Goal: Task Accomplishment & Management: Use online tool/utility

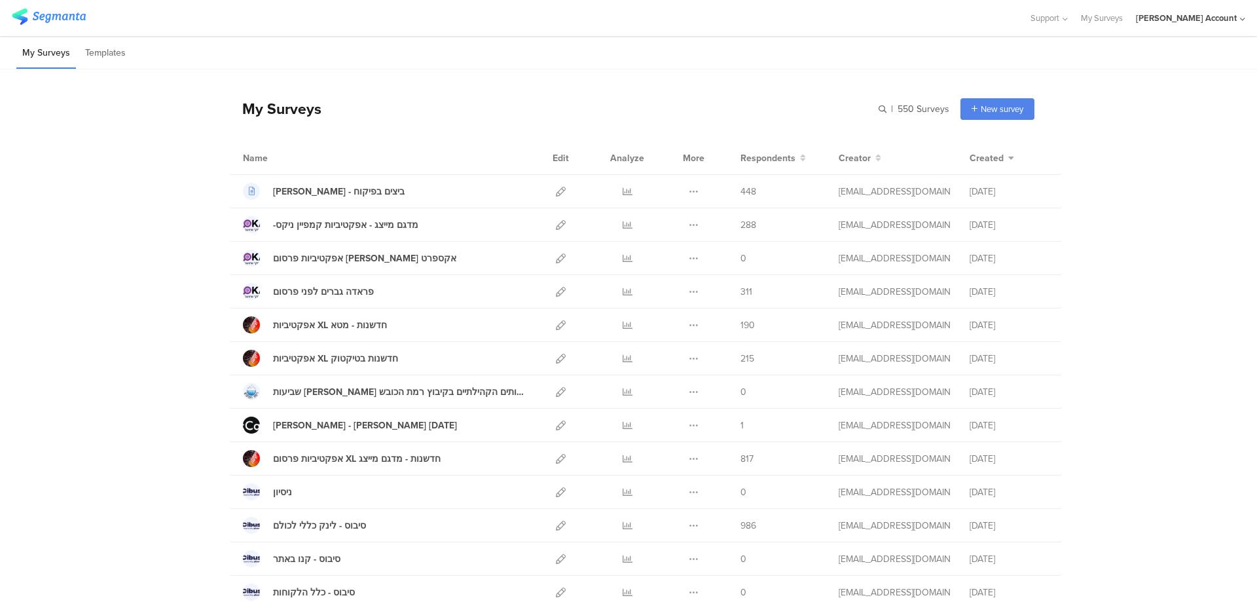
scroll to position [611, 0]
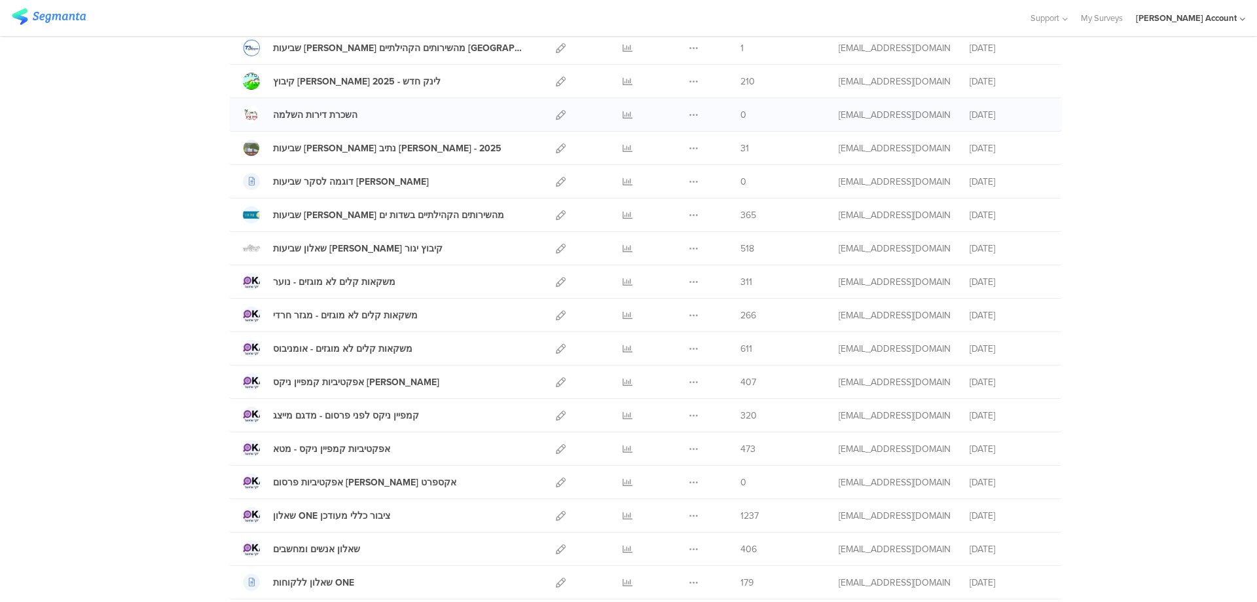
click at [448, 115] on div "השכרת דירות השלמה" at bounding box center [385, 114] width 284 height 17
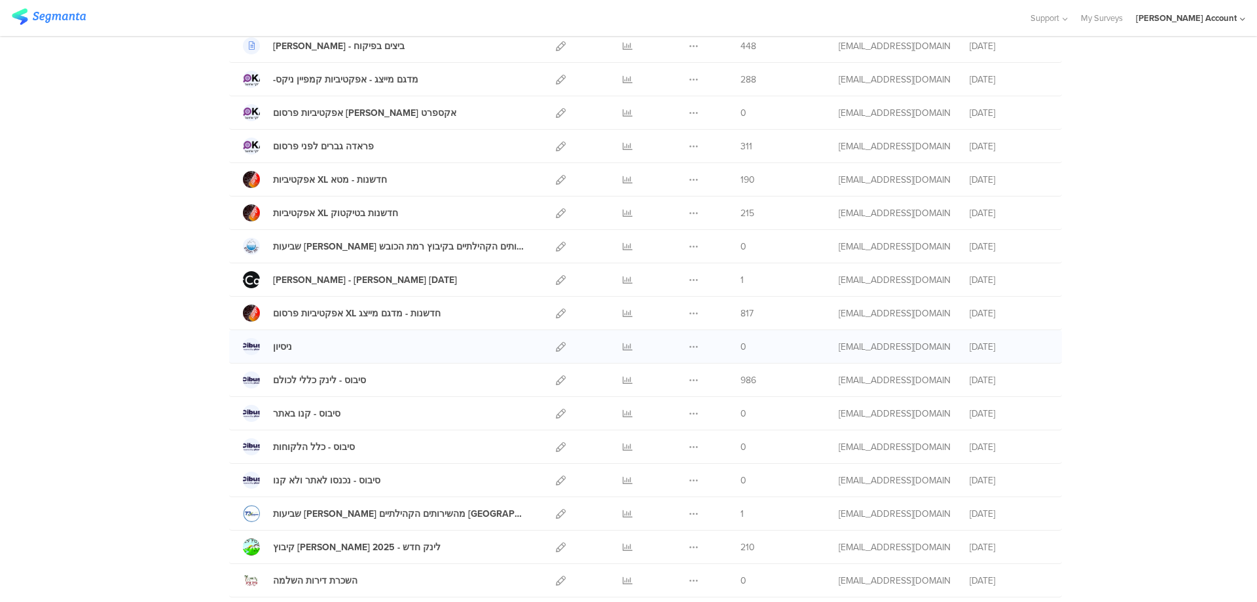
scroll to position [175, 0]
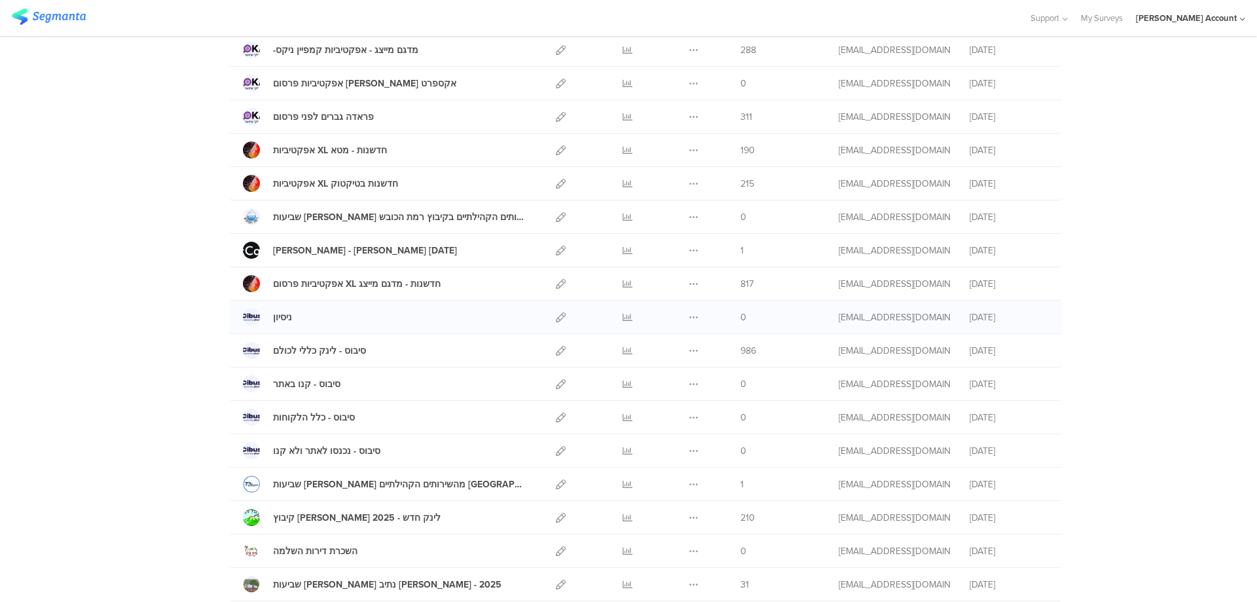
click at [550, 314] on div at bounding box center [561, 317] width 28 height 33
click at [556, 314] on icon at bounding box center [561, 317] width 10 height 10
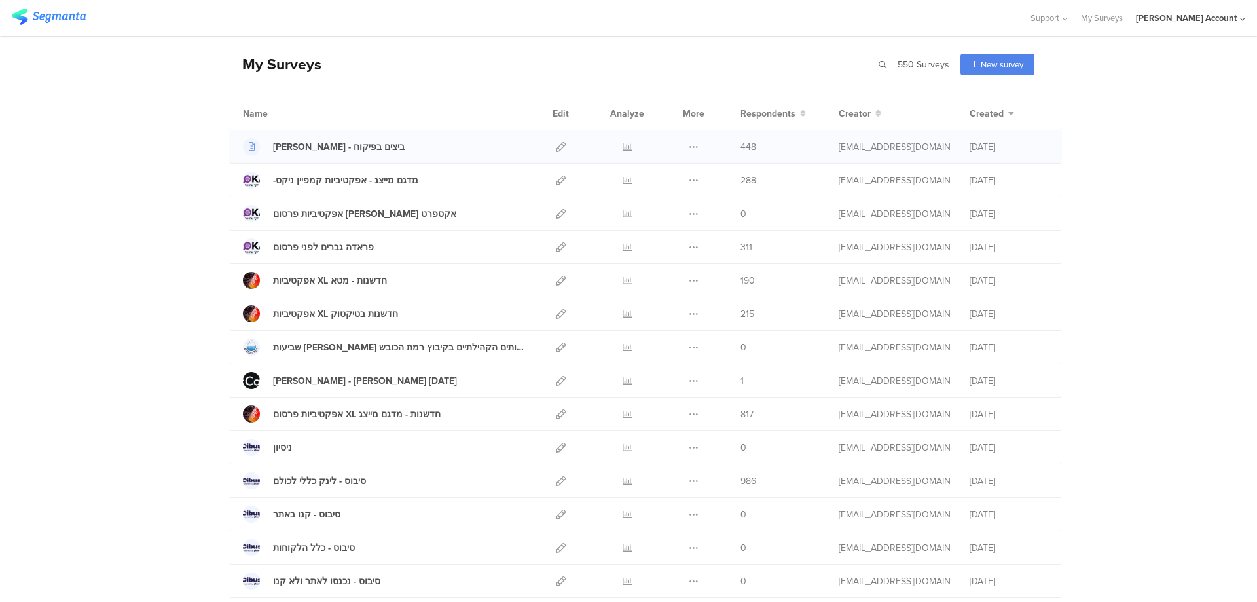
scroll to position [0, 0]
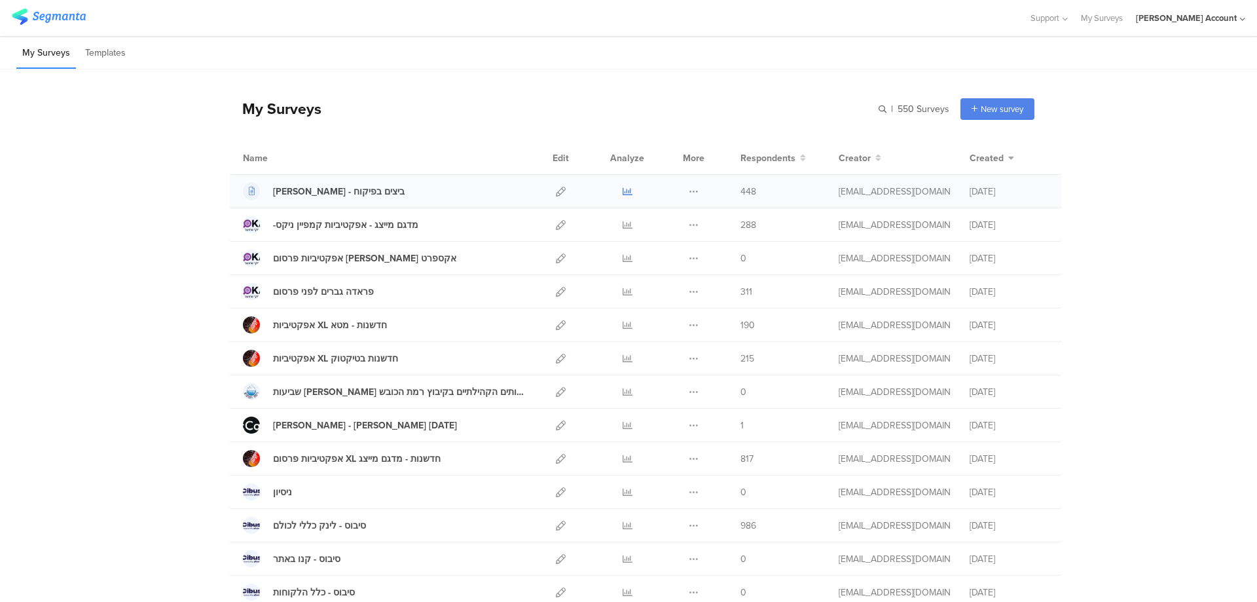
click at [623, 188] on icon at bounding box center [628, 192] width 10 height 10
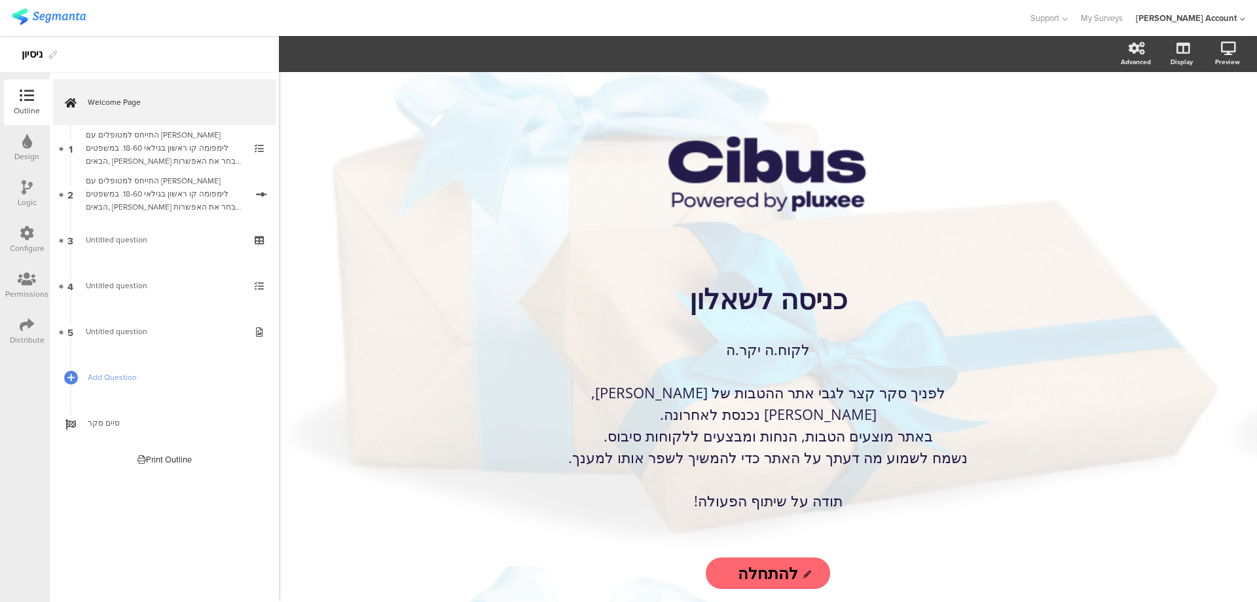
click at [26, 143] on icon at bounding box center [27, 141] width 10 height 14
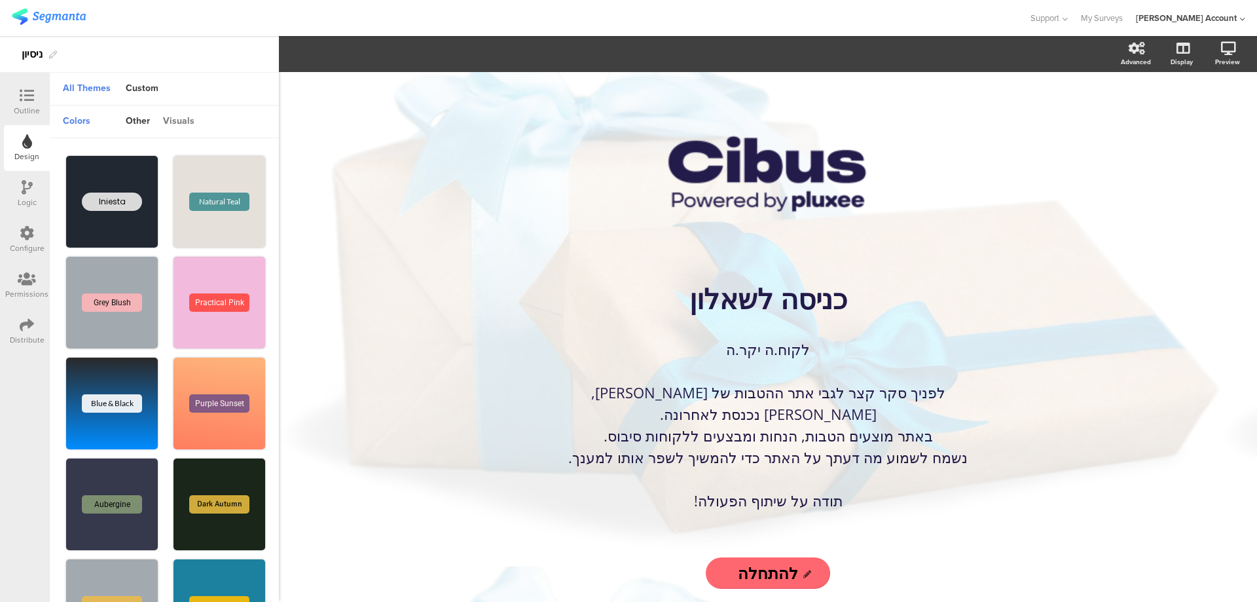
click at [169, 118] on div "visuals" at bounding box center [178, 122] width 45 height 22
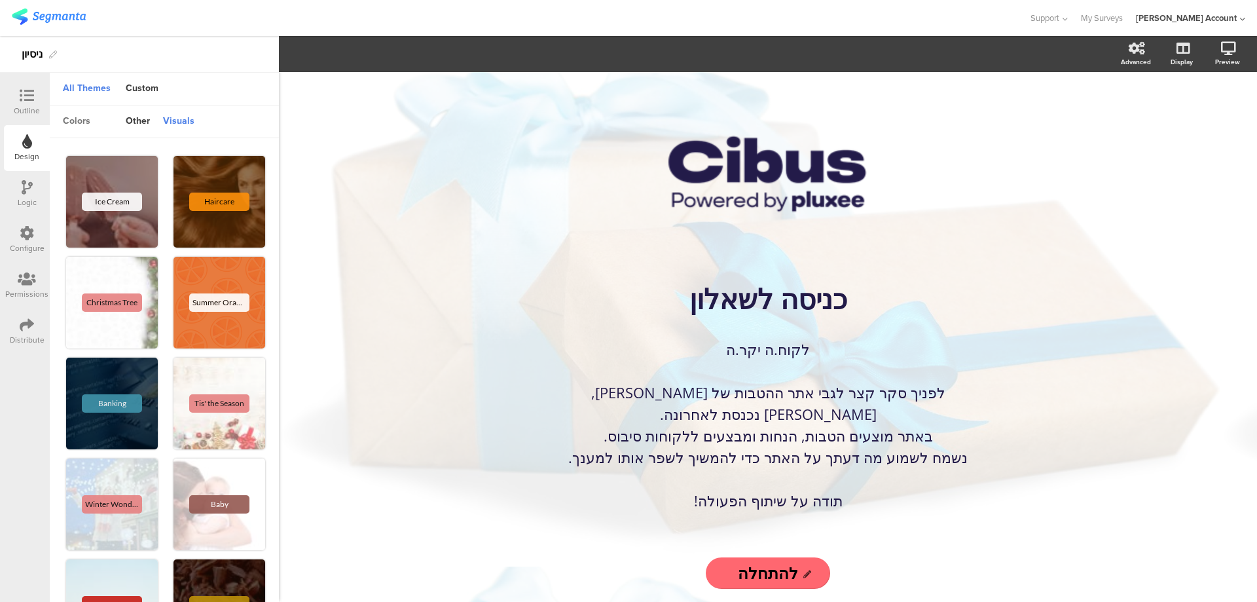
click at [76, 118] on div "colors" at bounding box center [76, 122] width 41 height 22
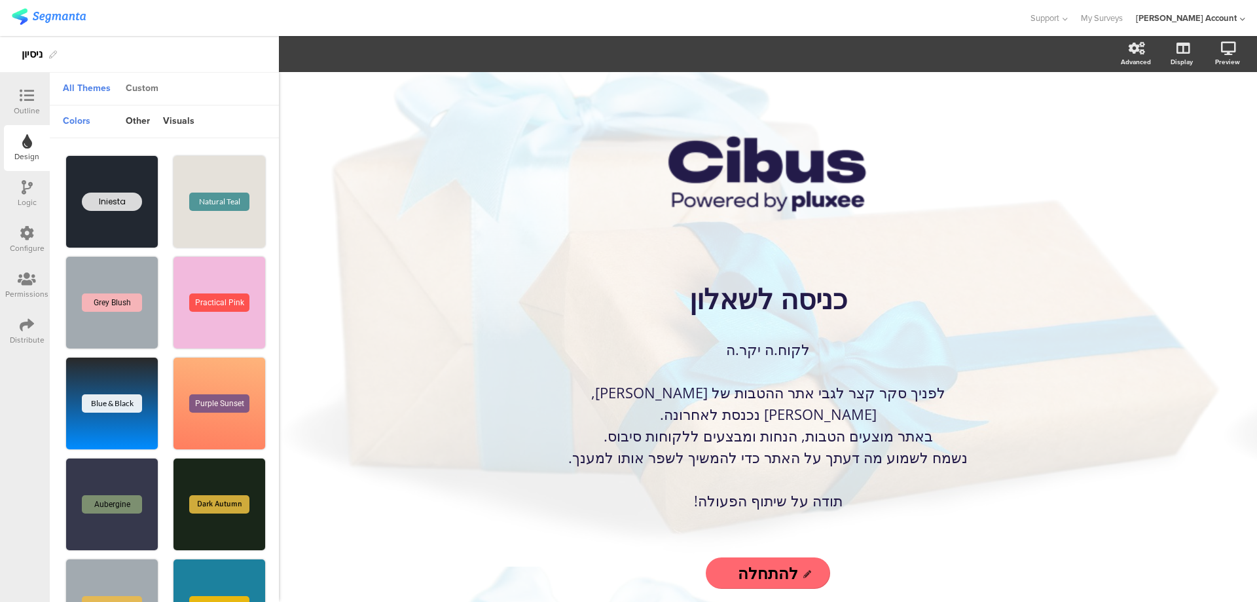
click at [144, 86] on div "Custom" at bounding box center [142, 89] width 46 height 22
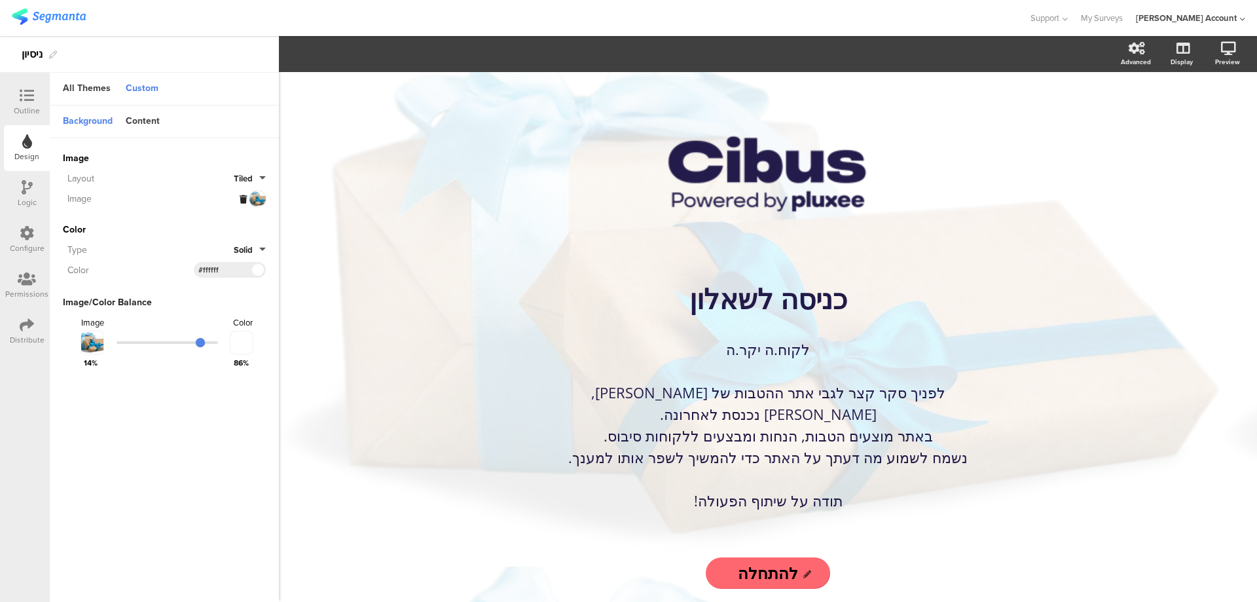
click at [245, 195] on icon at bounding box center [243, 199] width 7 height 9
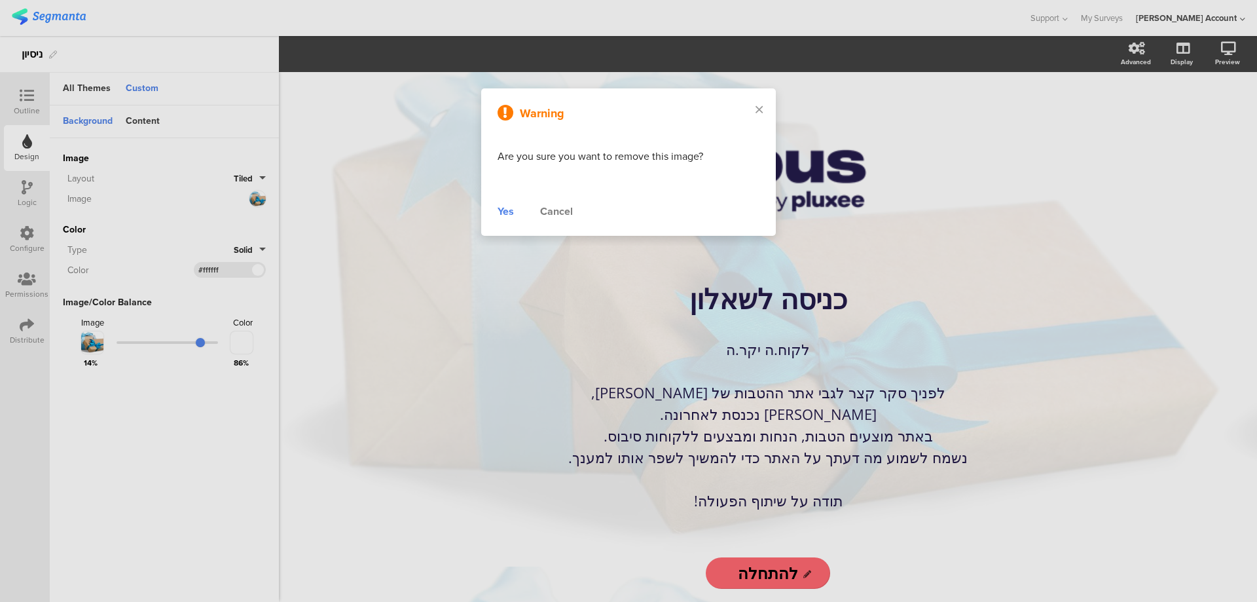
click at [500, 211] on div "Yes" at bounding box center [506, 212] width 16 height 16
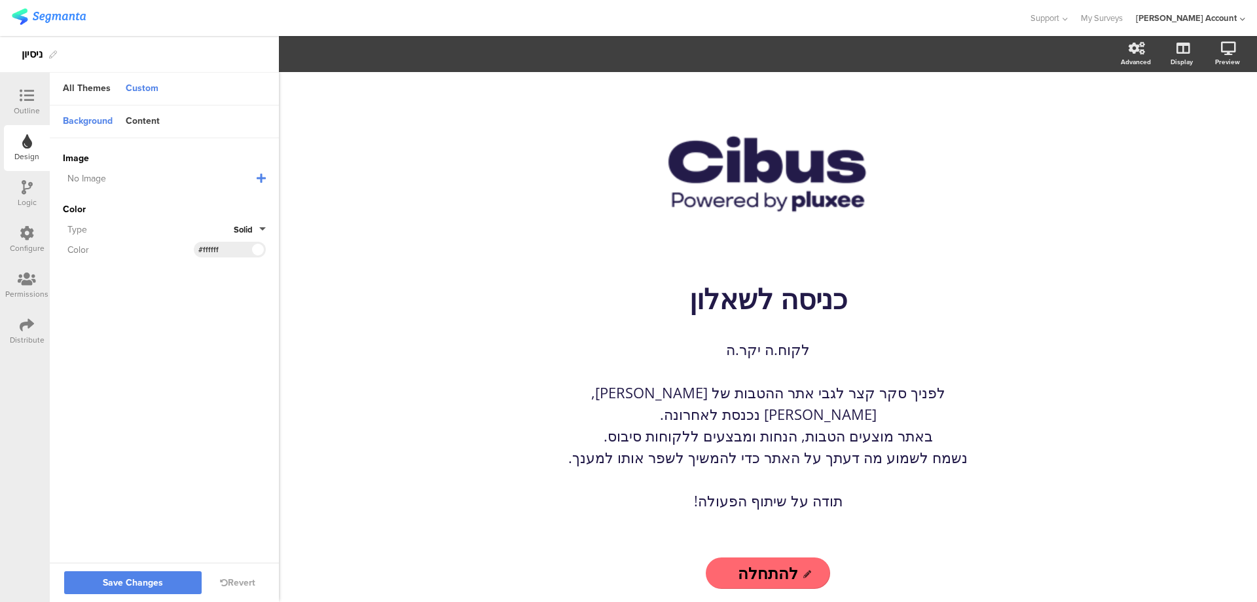
click at [29, 97] on icon at bounding box center [27, 95] width 14 height 14
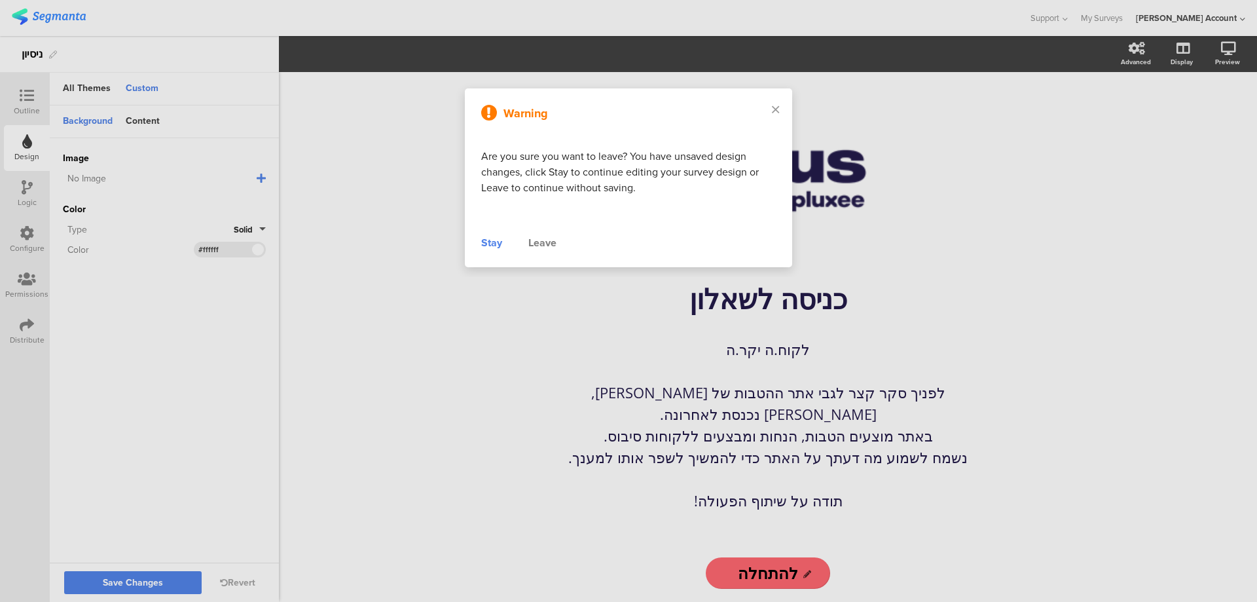
click at [487, 242] on div "Stay" at bounding box center [491, 243] width 21 height 16
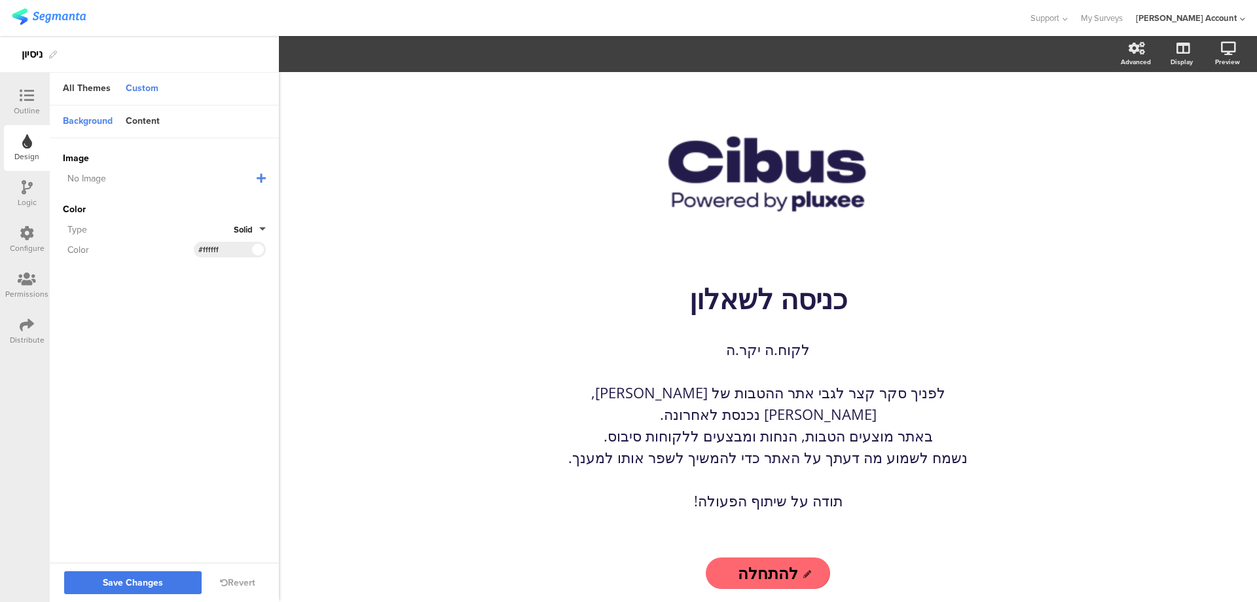
click at [175, 583] on button "Save Changes" at bounding box center [132, 582] width 137 height 23
click at [29, 97] on icon at bounding box center [27, 95] width 14 height 14
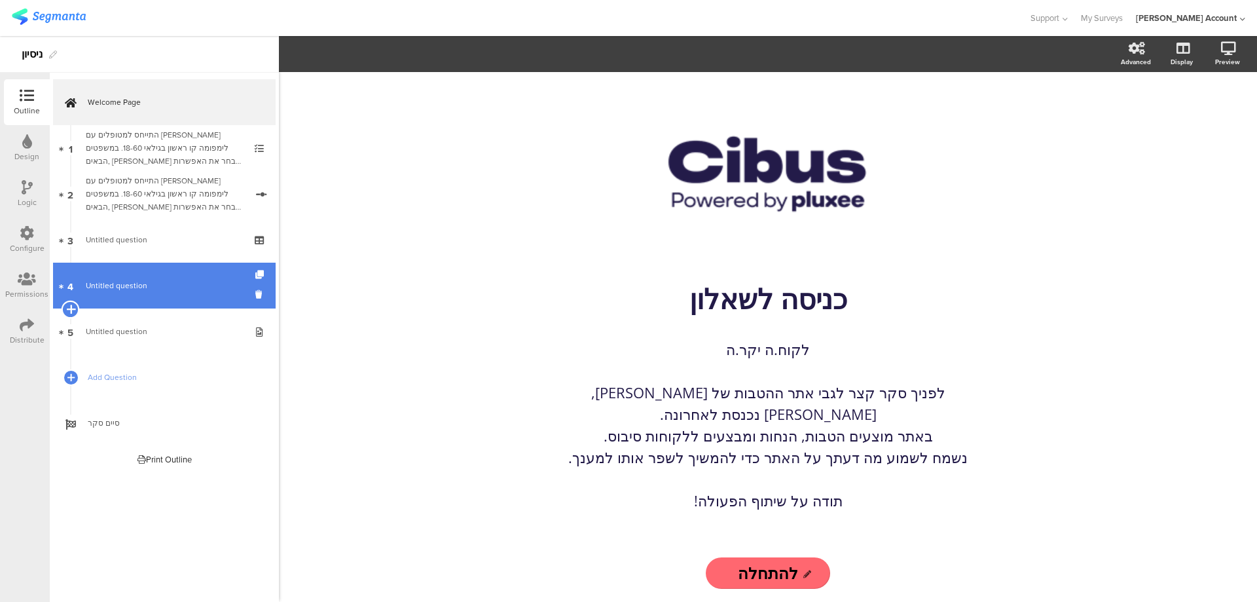
click at [68, 306] on icon at bounding box center [70, 309] width 9 height 12
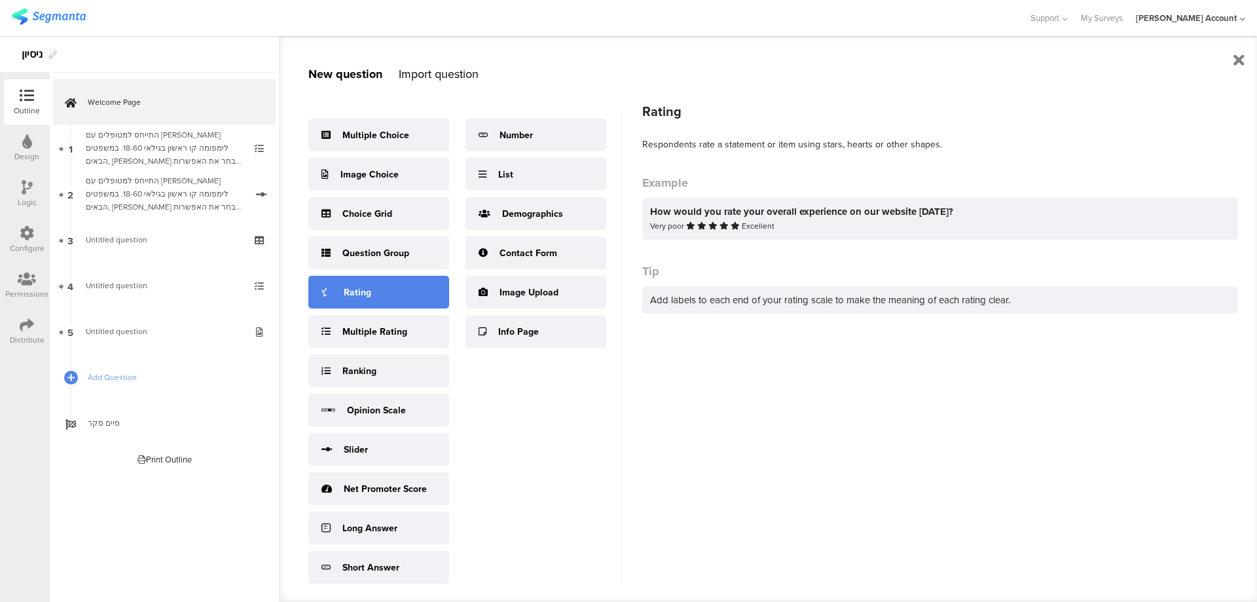
click at [391, 293] on div "Rating" at bounding box center [378, 292] width 141 height 33
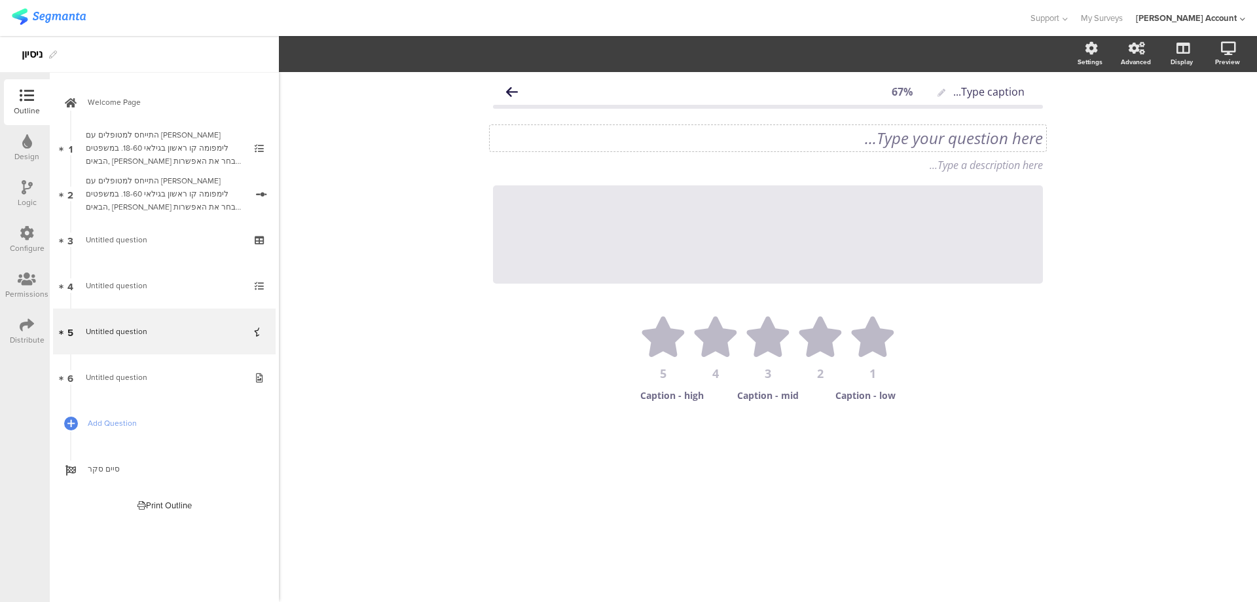
click at [1023, 131] on div "Type your question here..." at bounding box center [768, 138] width 556 height 26
click at [1042, 188] on icon at bounding box center [1043, 185] width 7 height 8
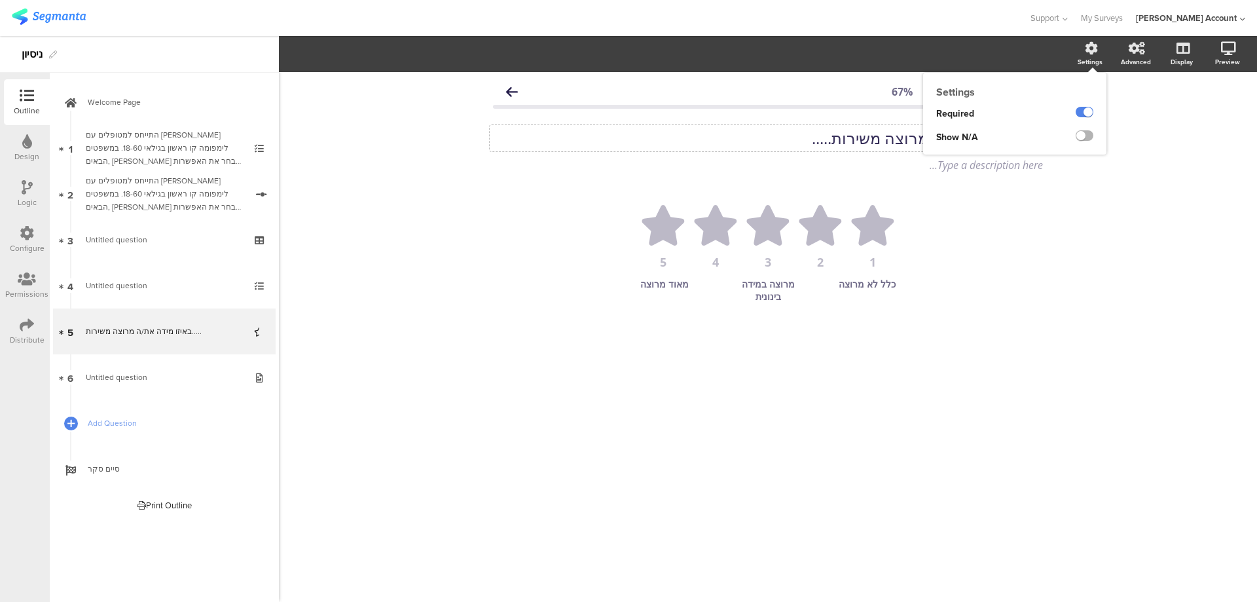
click at [1085, 135] on label at bounding box center [1085, 135] width 18 height 10
click at [0, 0] on input "checkbox" at bounding box center [0, 0] width 0 height 0
click at [773, 329] on textarea "Not Relevant" at bounding box center [768, 329] width 105 height 12
click at [773, 328] on textarea "Not Relevant" at bounding box center [768, 329] width 105 height 12
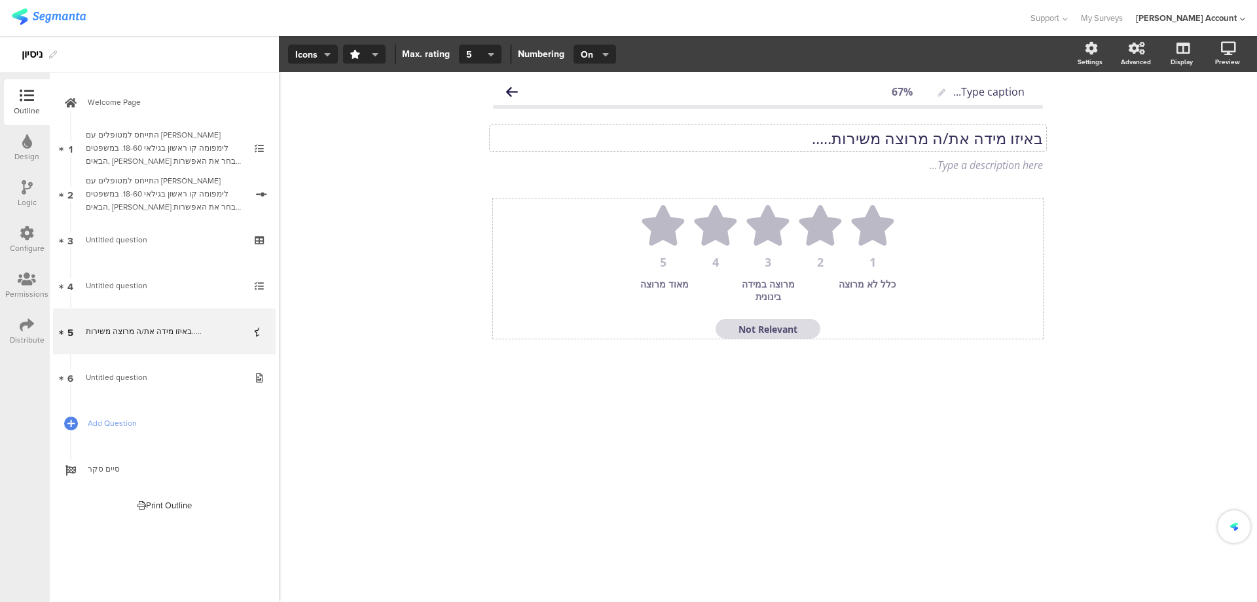
click at [773, 328] on textarea "Not Relevant" at bounding box center [768, 329] width 105 height 12
type textarea "לא יודע/ת"
click at [890, 409] on div "Type caption... 67% באיזו מידה את/ה מרוצה משירות..... באיזו מידה את/ה מרוצה משי…" at bounding box center [768, 337] width 978 height 530
click at [1186, 115] on icon at bounding box center [1181, 117] width 14 height 12
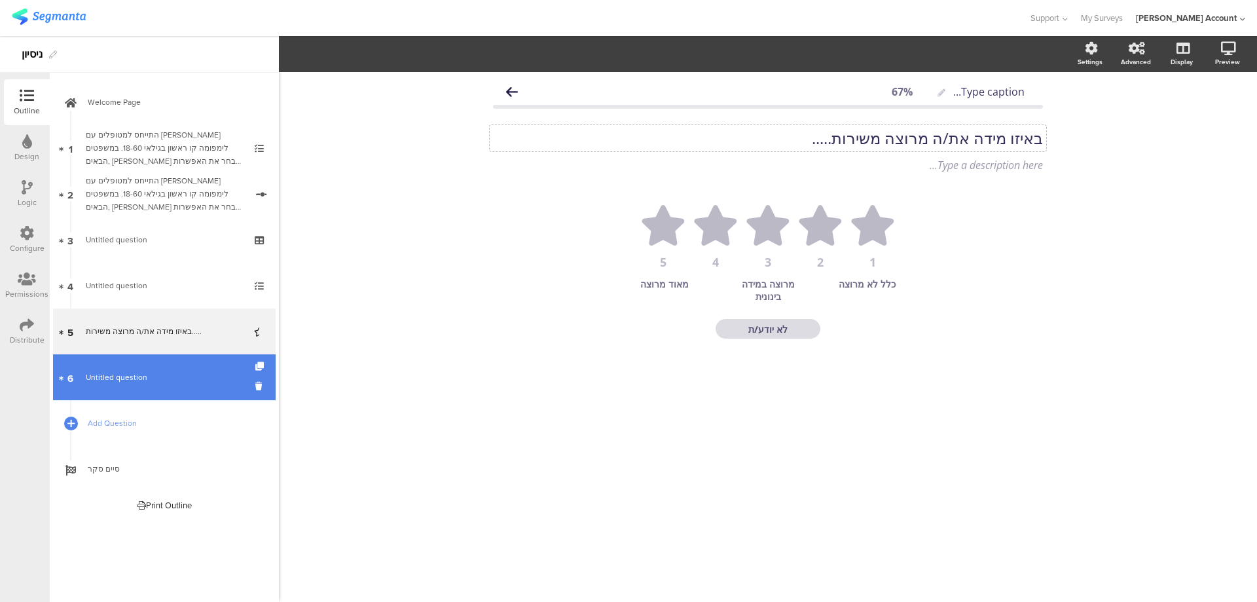
click at [98, 374] on span "Untitled question" at bounding box center [117, 377] width 62 height 12
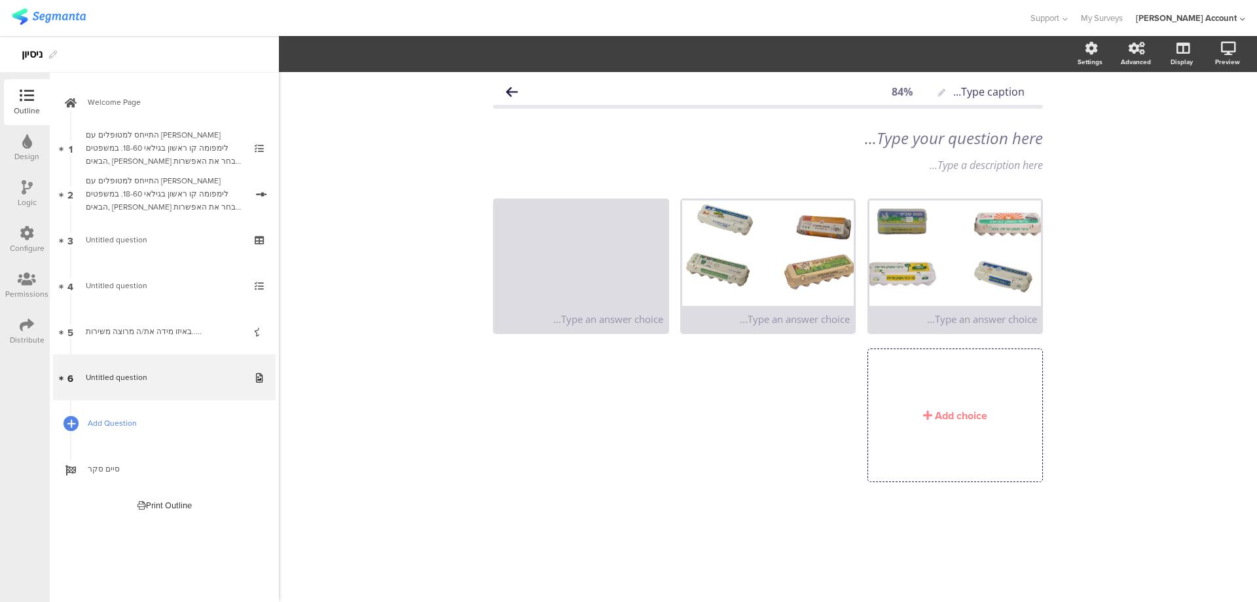
click at [69, 418] on icon at bounding box center [71, 423] width 8 height 11
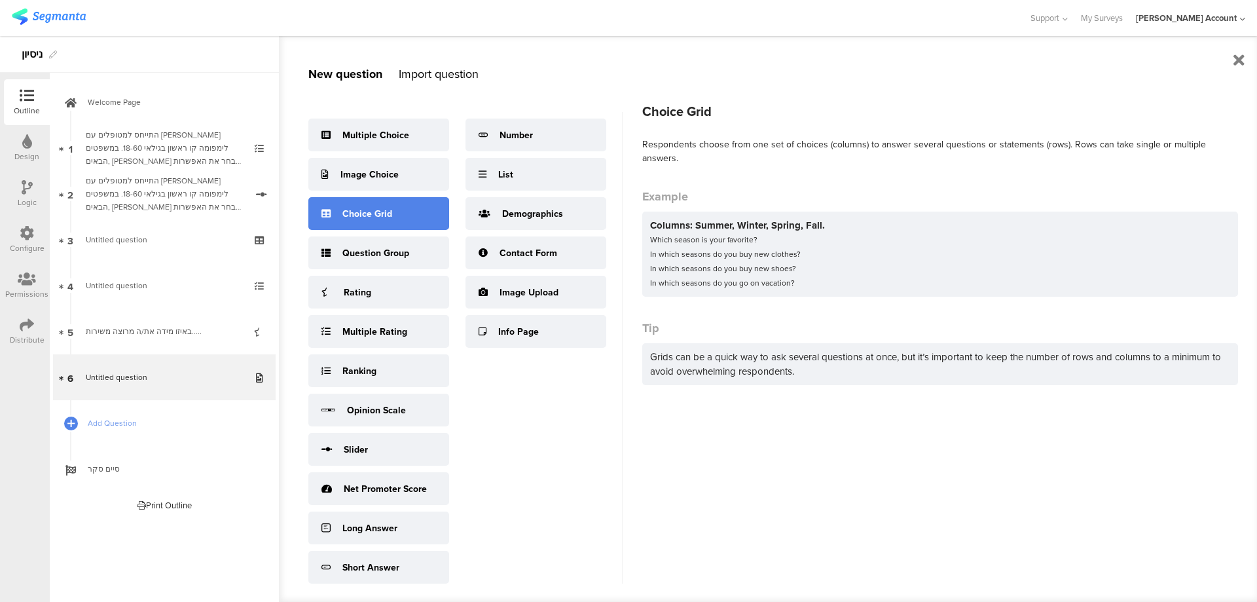
click at [415, 216] on div "Choice Grid" at bounding box center [378, 213] width 141 height 33
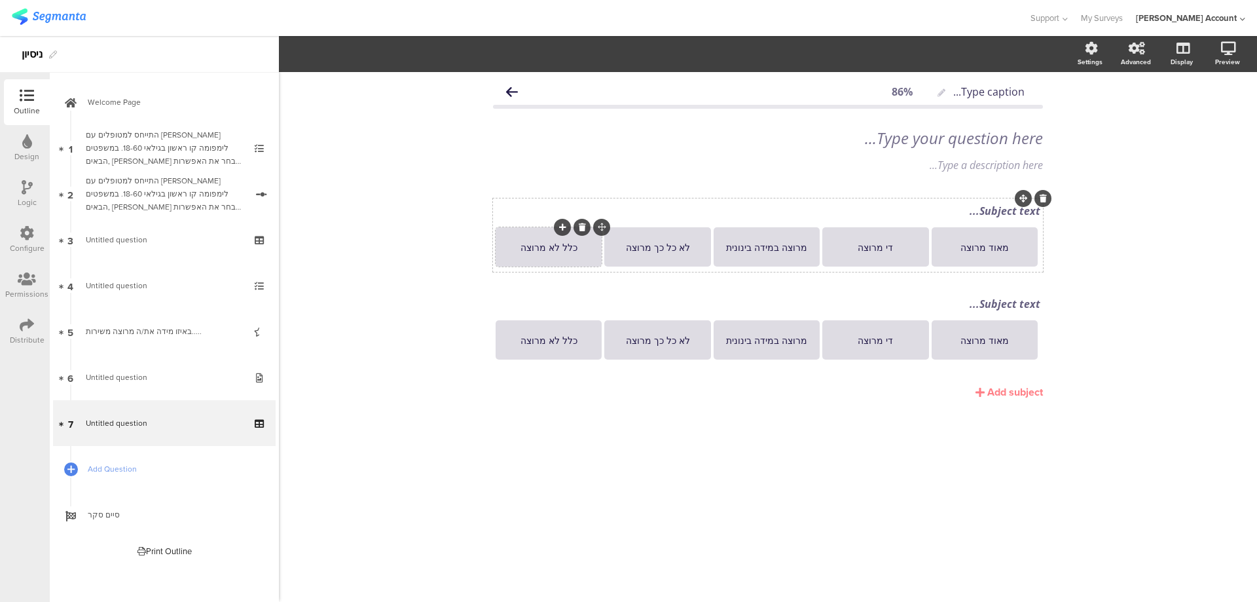
click at [562, 227] on icon at bounding box center [562, 227] width 7 height 8
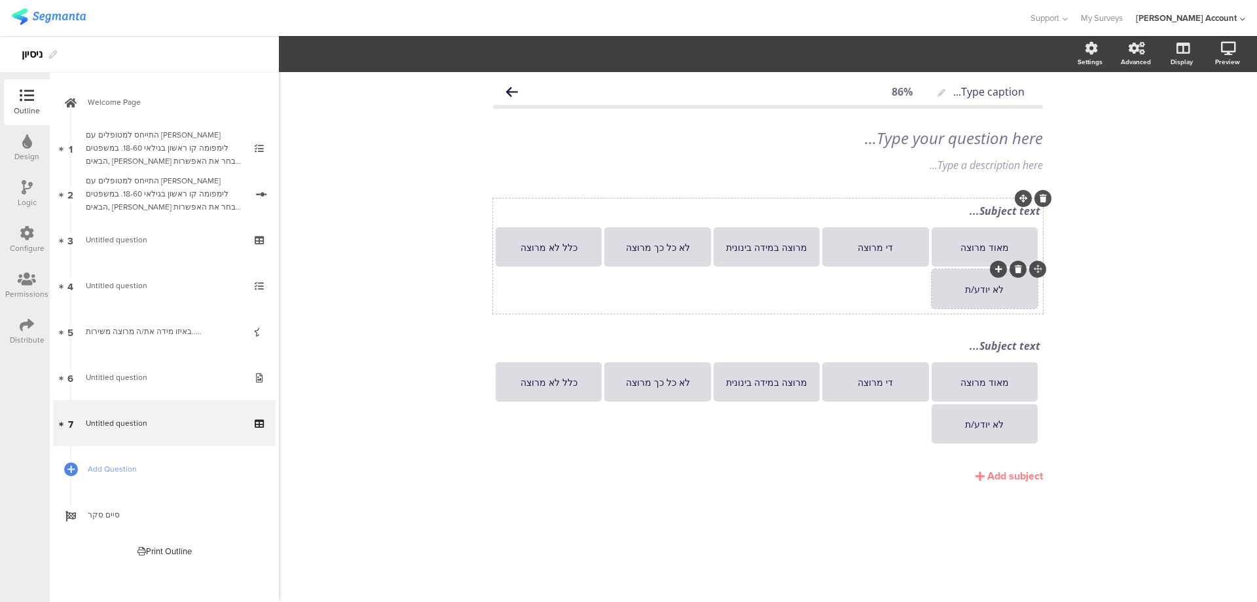
click at [1005, 206] on div "Subject text..." at bounding box center [768, 211] width 545 height 14
click at [1004, 206] on p at bounding box center [768, 211] width 545 height 14
click at [1139, 227] on div "Type caption... 86% Type your question here... Type a description here... Subje…" at bounding box center [768, 337] width 978 height 530
click at [1187, 118] on icon at bounding box center [1181, 117] width 14 height 12
